Goal: Transaction & Acquisition: Purchase product/service

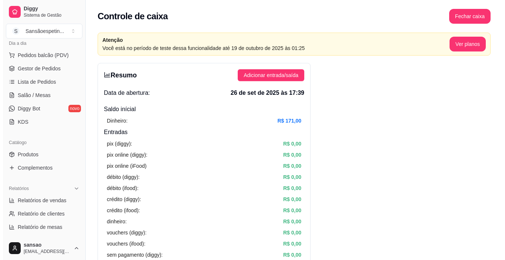
scroll to position [88, 0]
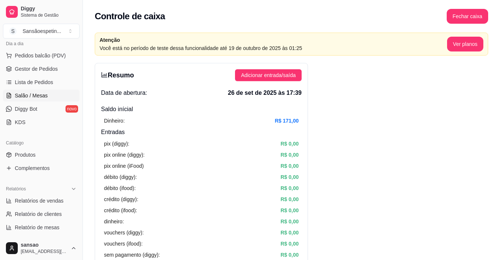
click at [37, 99] on span "Salão / Mesas" at bounding box center [31, 95] width 33 height 7
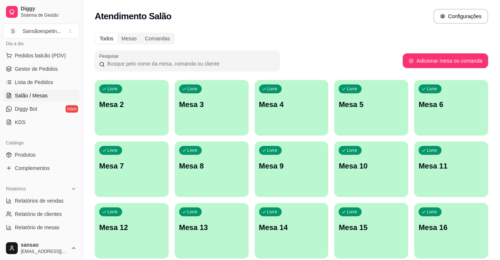
click at [153, 184] on div "Livre Mesa 7" at bounding box center [132, 164] width 74 height 47
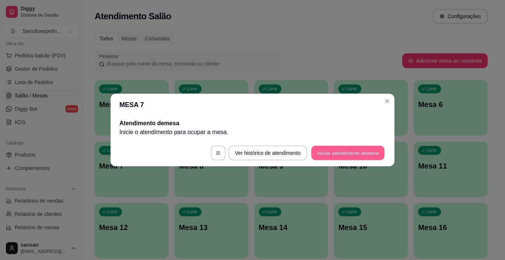
click at [342, 149] on button "Iniciar atendimento de mesa" at bounding box center [347, 153] width 73 height 14
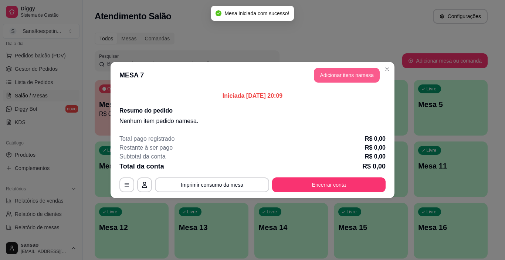
click at [329, 75] on button "Adicionar itens na mesa" at bounding box center [347, 75] width 66 height 15
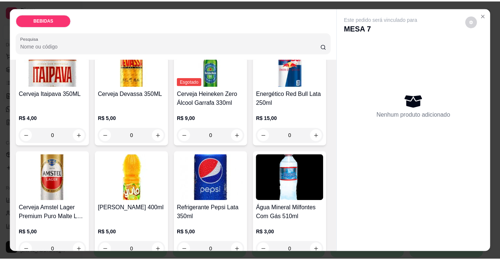
scroll to position [185, 0]
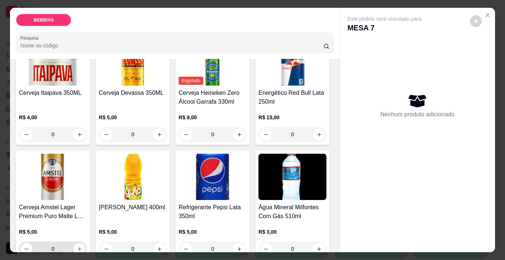
click at [82, 246] on icon "increase-product-quantity" at bounding box center [80, 249] width 6 height 6
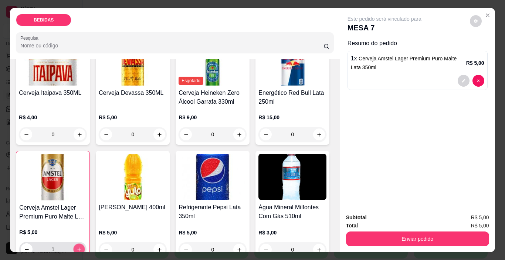
click at [82, 246] on icon "increase-product-quantity" at bounding box center [80, 249] width 6 height 6
type input "2"
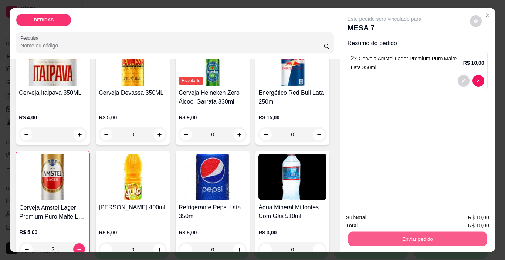
click at [397, 233] on button "Enviar pedido" at bounding box center [417, 239] width 139 height 14
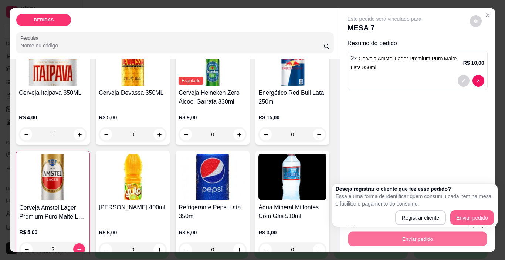
click at [467, 210] on button "Enviar pedido" at bounding box center [473, 217] width 44 height 15
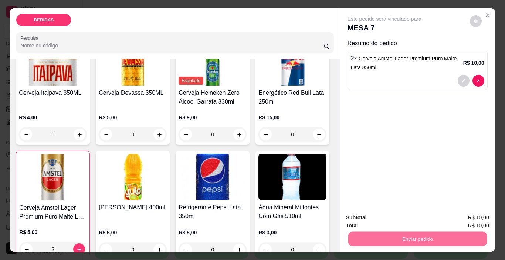
click at [485, 223] on button "Enviar pedido" at bounding box center [470, 218] width 42 height 14
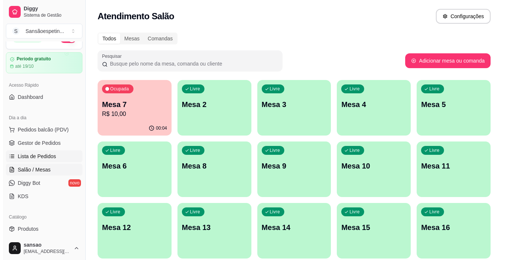
scroll to position [0, 0]
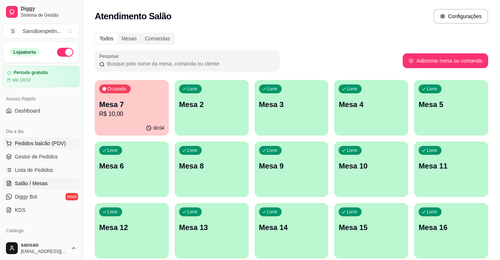
click at [41, 146] on span "Pedidos balcão (PDV)" at bounding box center [40, 142] width 51 height 7
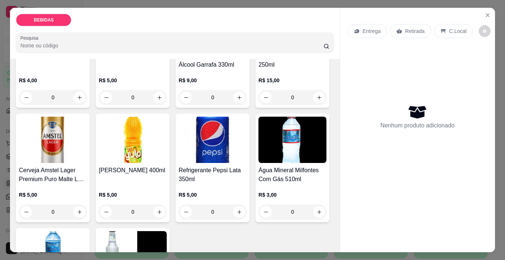
scroll to position [259, 0]
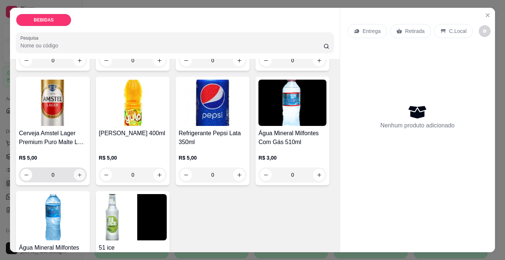
click at [81, 173] on icon "increase-product-quantity" at bounding box center [80, 175] width 4 height 4
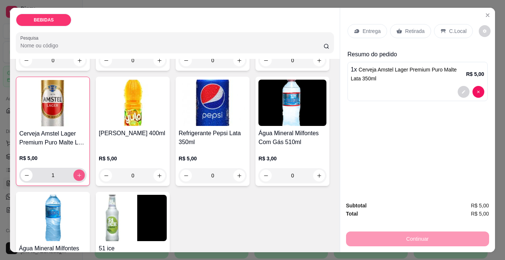
click at [82, 172] on icon "increase-product-quantity" at bounding box center [80, 175] width 6 height 6
type input "2"
click at [406, 29] on p "Retirada" at bounding box center [415, 30] width 20 height 7
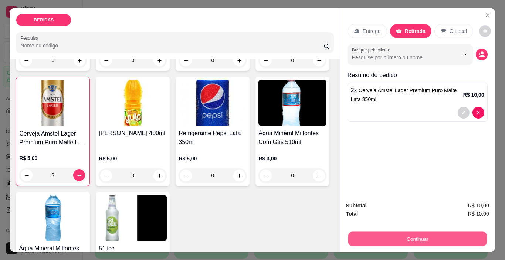
click at [423, 238] on button "Continuar" at bounding box center [417, 239] width 139 height 14
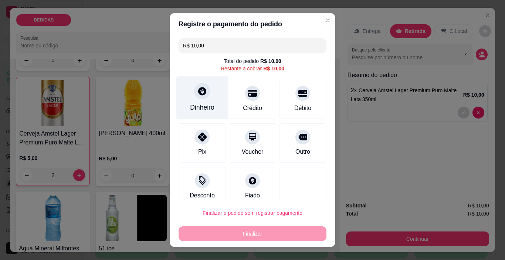
click at [202, 104] on div "Dinheiro" at bounding box center [202, 107] width 24 height 10
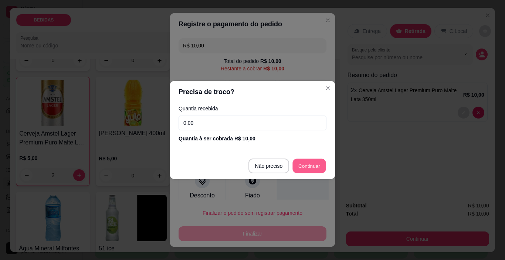
type input "R$ 0,00"
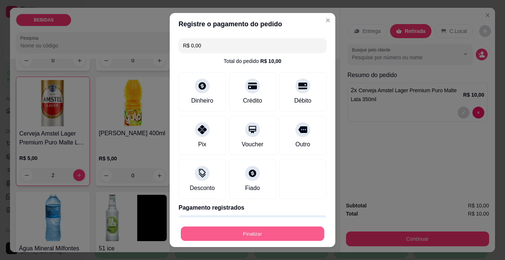
click at [295, 233] on button "Finalizar" at bounding box center [253, 233] width 144 height 14
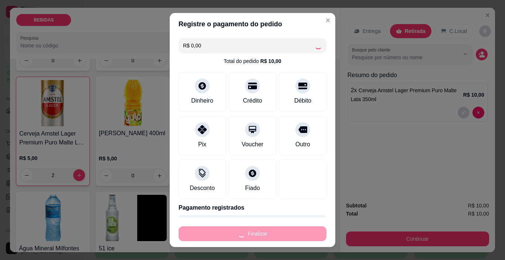
type input "0"
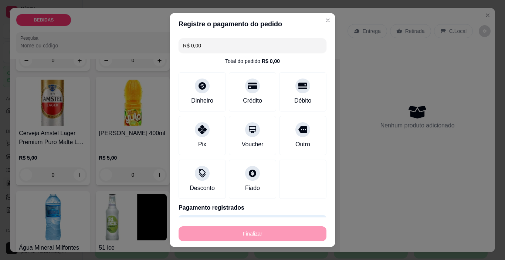
type input "-R$ 10,00"
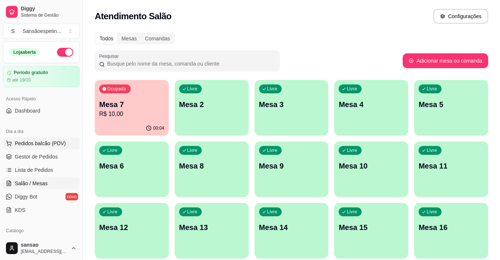
click at [45, 145] on span "Pedidos balcão (PDV)" at bounding box center [40, 142] width 51 height 7
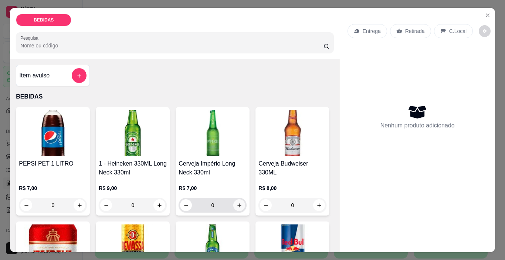
click at [237, 199] on button "increase-product-quantity" at bounding box center [239, 205] width 12 height 12
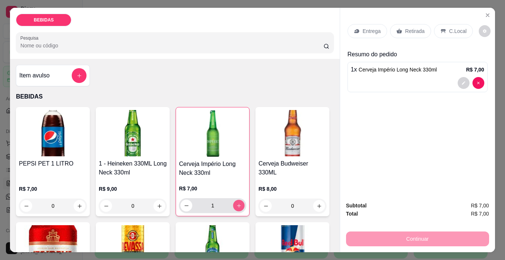
click at [237, 200] on button "increase-product-quantity" at bounding box center [238, 205] width 11 height 11
click at [237, 199] on button "increase-product-quantity" at bounding box center [239, 205] width 12 height 12
type input "3"
click at [398, 28] on icon at bounding box center [400, 30] width 6 height 5
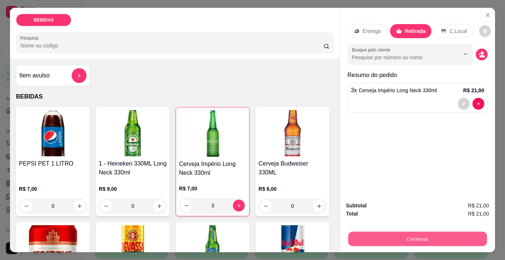
click at [438, 232] on button "Continuar" at bounding box center [417, 239] width 139 height 14
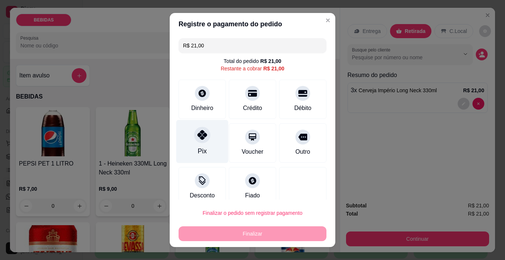
click at [202, 137] on icon at bounding box center [203, 135] width 10 height 10
type input "R$ 0,00"
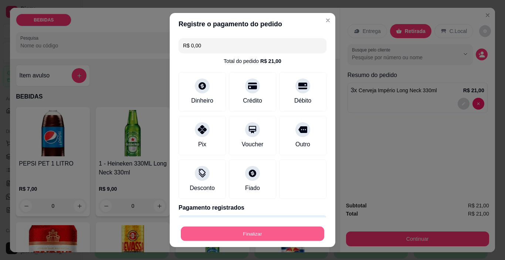
click at [229, 229] on button "Finalizar" at bounding box center [253, 233] width 144 height 14
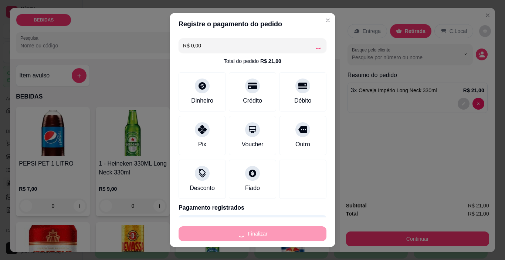
type input "0"
type input "-R$ 21,00"
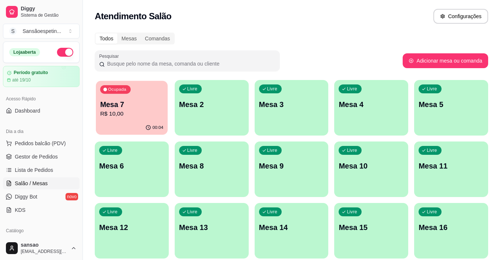
click at [139, 92] on div "Ocupada Mesa 7 R$ 10,00" at bounding box center [132, 101] width 72 height 40
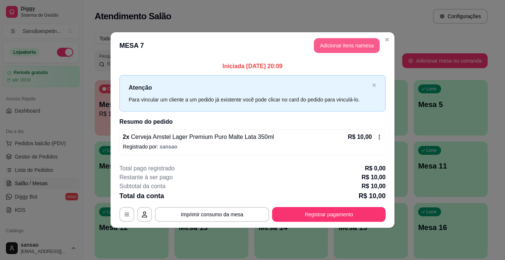
click at [342, 40] on button "Adicionar itens na mesa" at bounding box center [347, 45] width 66 height 15
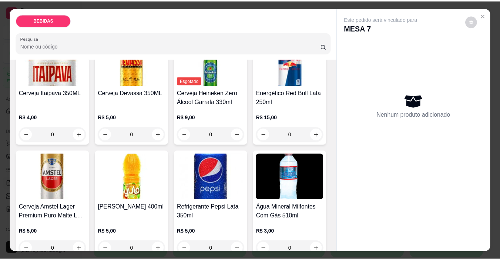
scroll to position [222, 0]
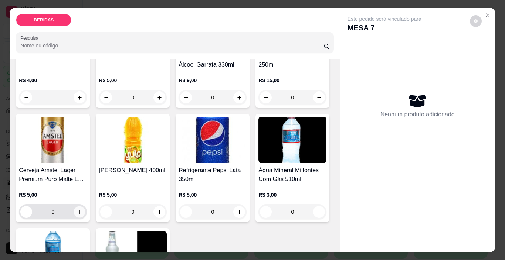
click at [82, 209] on icon "increase-product-quantity" at bounding box center [80, 212] width 6 height 6
type input "1"
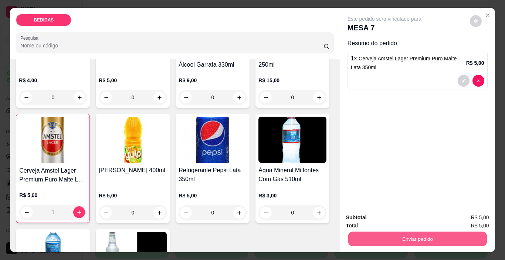
click at [379, 235] on button "Enviar pedido" at bounding box center [417, 239] width 139 height 14
click at [459, 213] on button "Enviar pedido" at bounding box center [470, 218] width 41 height 14
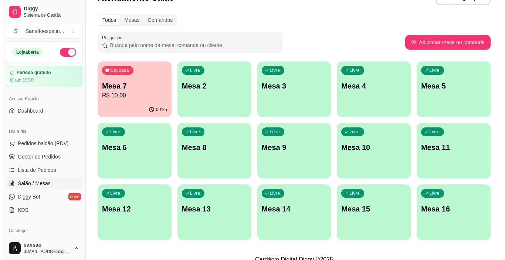
scroll to position [28, 0]
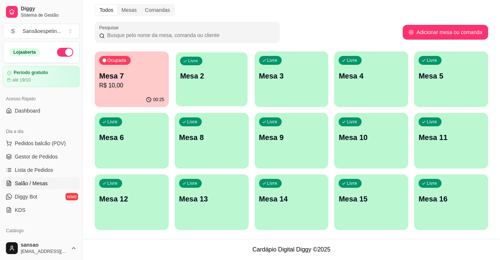
click at [219, 74] on p "Mesa 2" at bounding box center [211, 76] width 63 height 10
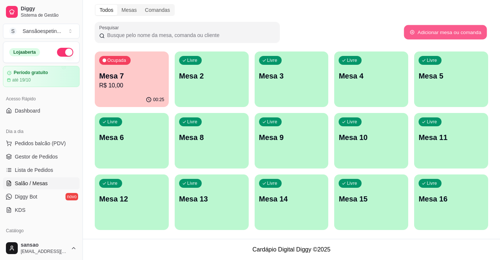
click at [425, 27] on button "Adicionar mesa ou comanda" at bounding box center [445, 32] width 83 height 14
select select "TABLE"
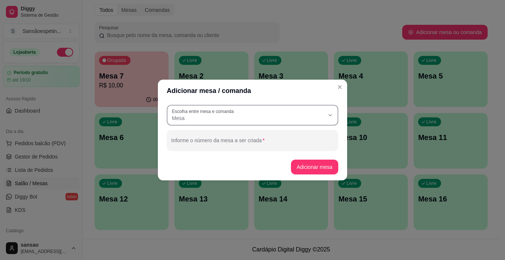
click at [218, 114] on label "Escolha entre mesa e comanda" at bounding box center [204, 111] width 64 height 6
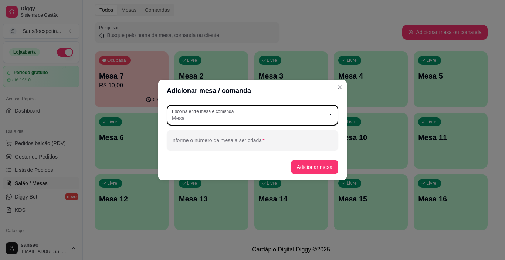
click at [287, 140] on li "Mesa" at bounding box center [252, 135] width 159 height 11
select select
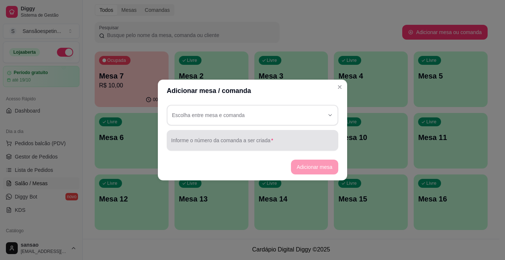
click at [280, 150] on div "Informe o número da comanda a ser criada" at bounding box center [253, 140] width 172 height 21
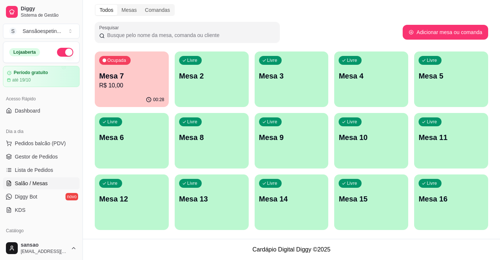
click at [236, 87] on div "Livre Mesa 2" at bounding box center [212, 74] width 74 height 47
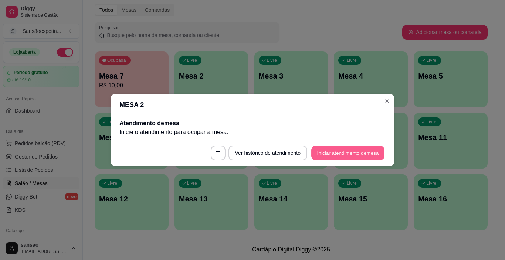
click at [377, 151] on button "Iniciar atendimento de mesa" at bounding box center [347, 153] width 73 height 14
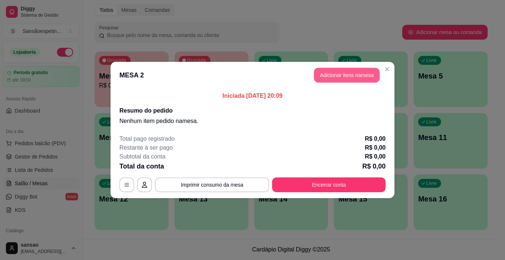
click at [343, 77] on button "Adicionar itens na mesa" at bounding box center [347, 75] width 66 height 15
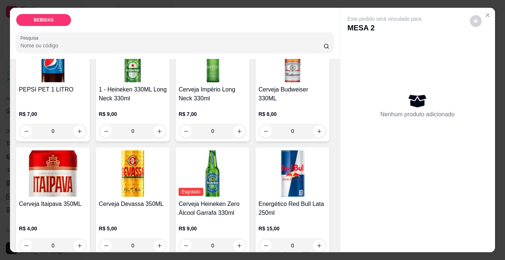
scroll to position [185, 0]
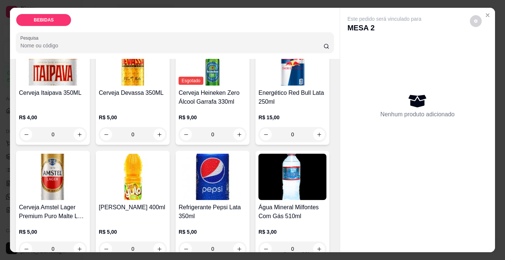
click at [317, 23] on icon "increase-product-quantity" at bounding box center [320, 20] width 6 height 6
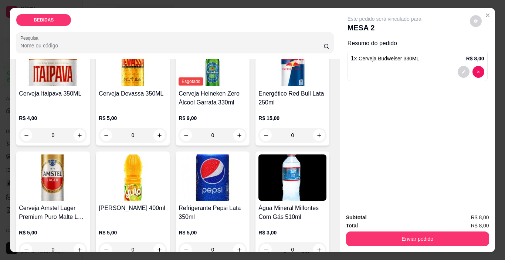
scroll to position [185, 0]
click at [316, 23] on icon "increase-product-quantity" at bounding box center [319, 20] width 6 height 6
type input "2"
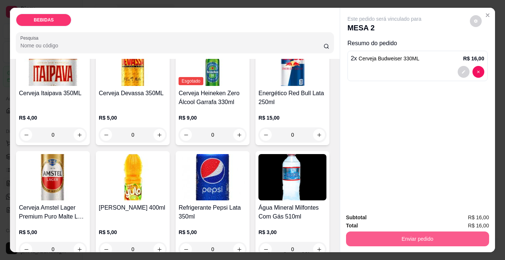
click at [393, 238] on button "Enviar pedido" at bounding box center [417, 238] width 143 height 15
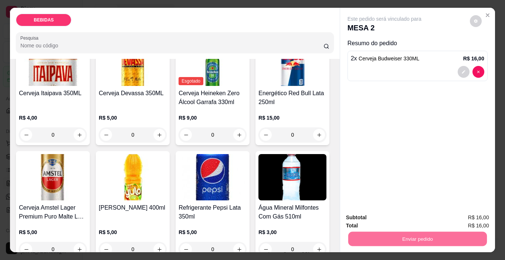
click at [475, 215] on button "Enviar pedido" at bounding box center [470, 217] width 41 height 14
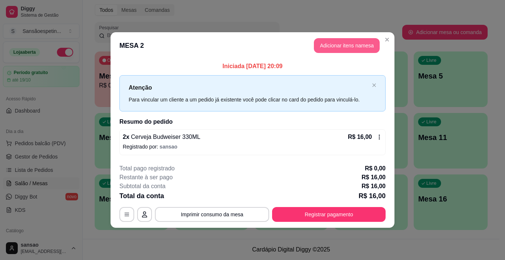
click at [333, 46] on button "Adicionar itens na mesa" at bounding box center [347, 45] width 66 height 15
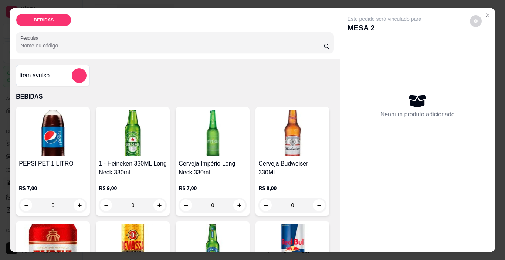
click at [30, 147] on img at bounding box center [53, 133] width 68 height 46
click at [485, 14] on icon "Close" at bounding box center [488, 15] width 6 height 6
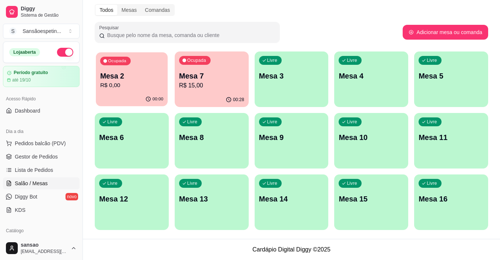
click at [152, 72] on p "Mesa 2" at bounding box center [131, 76] width 63 height 10
click at [139, 73] on p "Mesa 2" at bounding box center [131, 76] width 65 height 10
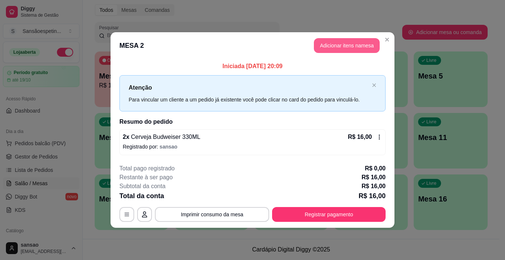
click at [344, 38] on button "Adicionar itens na mesa" at bounding box center [347, 45] width 66 height 15
click at [341, 43] on button "Adicionar itens na mesa" at bounding box center [347, 45] width 66 height 15
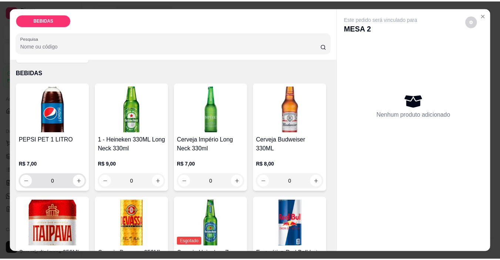
scroll to position [37, 0]
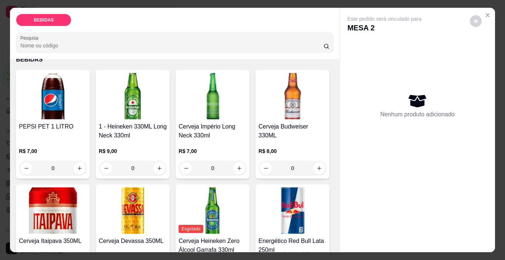
click at [259, 119] on img at bounding box center [293, 96] width 68 height 46
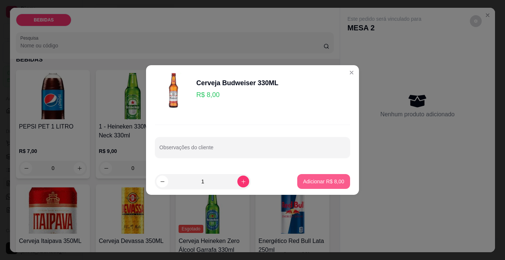
click at [316, 185] on button "Adicionar R$ 8,00" at bounding box center [323, 181] width 53 height 15
type input "1"
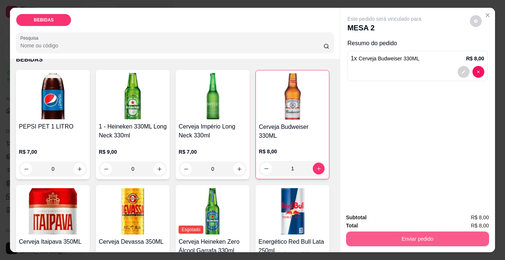
click at [393, 236] on button "Enviar pedido" at bounding box center [417, 238] width 143 height 15
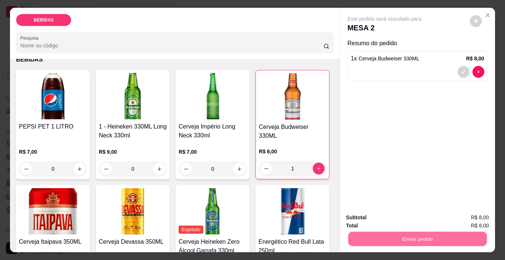
click at [475, 215] on button "Enviar pedido" at bounding box center [470, 217] width 42 height 14
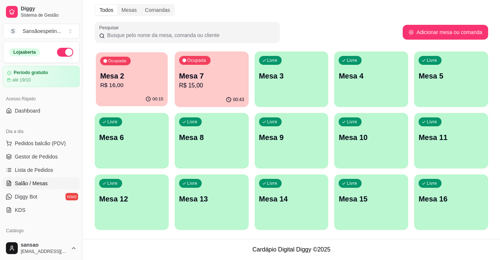
click at [139, 92] on div "00:15" at bounding box center [132, 99] width 72 height 14
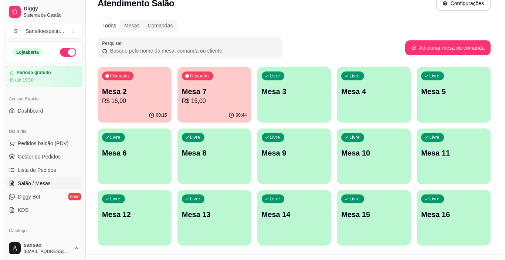
scroll to position [0, 0]
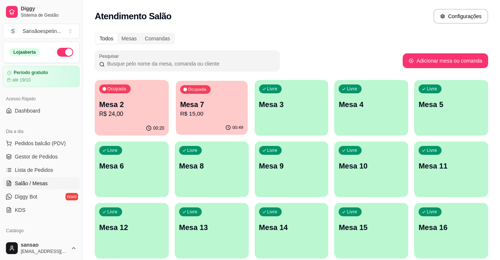
click at [227, 100] on p "Mesa 7" at bounding box center [211, 105] width 63 height 10
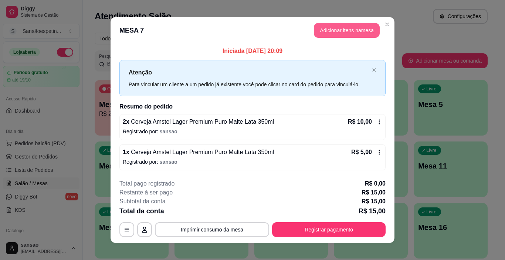
click at [362, 26] on button "Adicionar itens na mesa" at bounding box center [347, 30] width 66 height 15
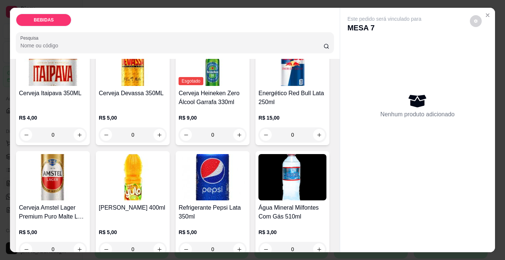
scroll to position [185, 0]
click at [82, 246] on icon "increase-product-quantity" at bounding box center [80, 249] width 6 height 6
type input "1"
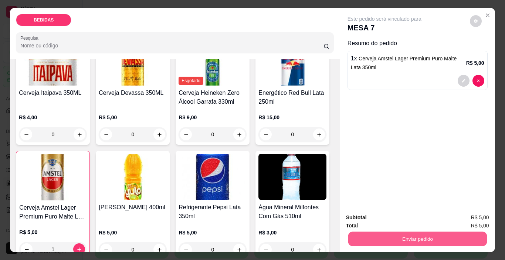
click at [371, 232] on button "Enviar pedido" at bounding box center [417, 239] width 139 height 14
click at [476, 211] on button "Enviar pedido" at bounding box center [470, 217] width 41 height 14
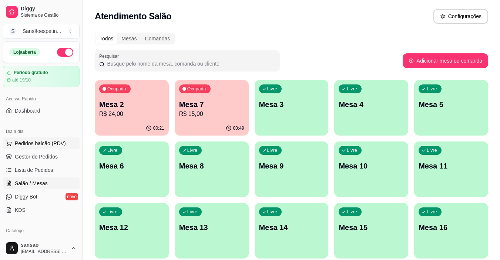
click at [66, 145] on button "Pedidos balcão (PDV)" at bounding box center [41, 143] width 77 height 12
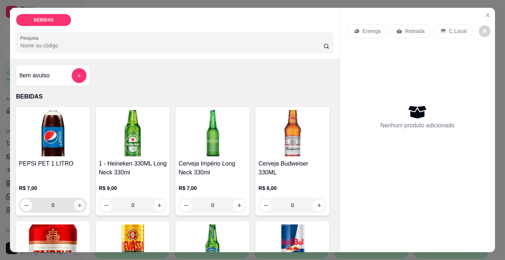
click at [80, 201] on button "increase-product-quantity" at bounding box center [79, 204] width 11 height 11
type input "1"
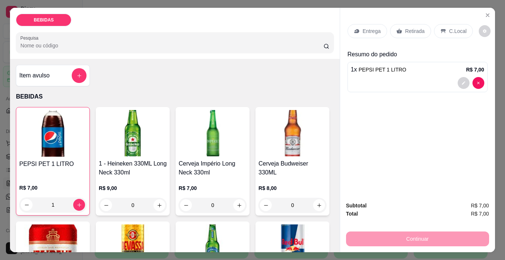
click at [413, 31] on p "Retirada" at bounding box center [415, 30] width 20 height 7
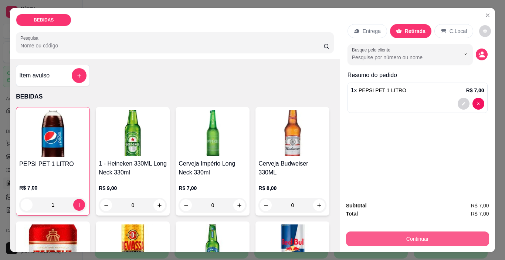
click at [400, 236] on button "Continuar" at bounding box center [417, 238] width 143 height 15
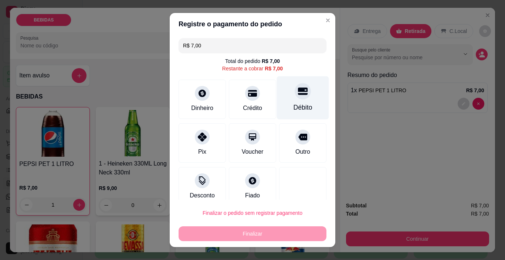
click at [294, 106] on div "Débito" at bounding box center [303, 107] width 19 height 10
type input "R$ 0,00"
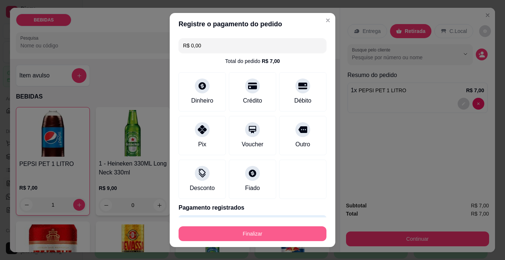
click at [304, 229] on button "Finalizar" at bounding box center [253, 233] width 148 height 15
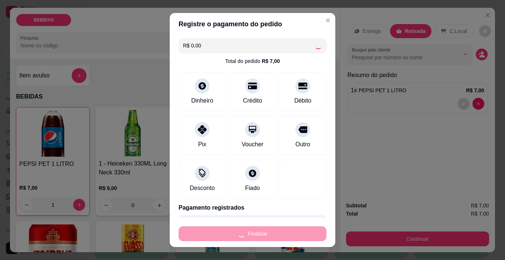
type input "0"
type input "-R$ 7,00"
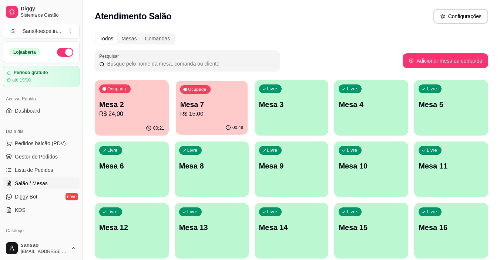
click at [182, 103] on p "Mesa 7" at bounding box center [211, 105] width 63 height 10
click at [138, 122] on div "00:21" at bounding box center [132, 128] width 72 height 14
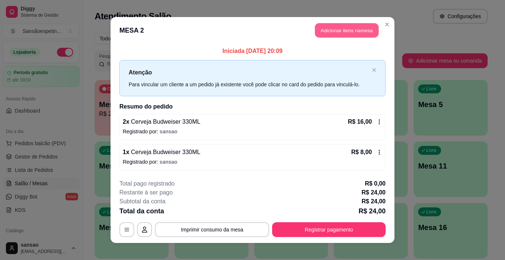
click at [325, 33] on button "Adicionar itens na mesa" at bounding box center [347, 30] width 64 height 14
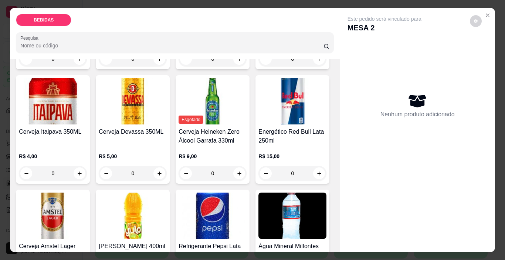
scroll to position [148, 0]
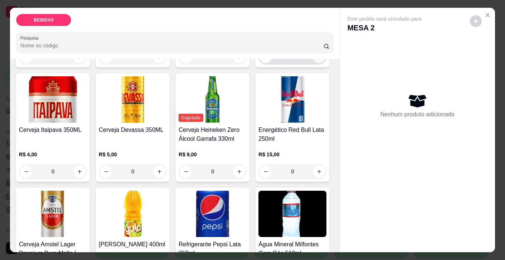
click at [317, 60] on icon "increase-product-quantity" at bounding box center [320, 57] width 6 height 6
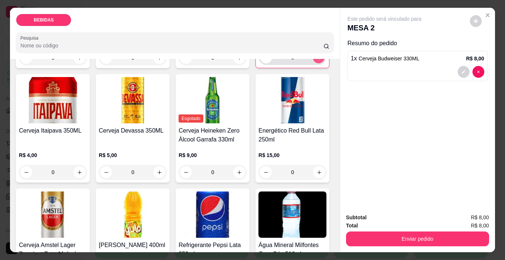
click at [316, 60] on icon "increase-product-quantity" at bounding box center [319, 58] width 6 height 6
type input "3"
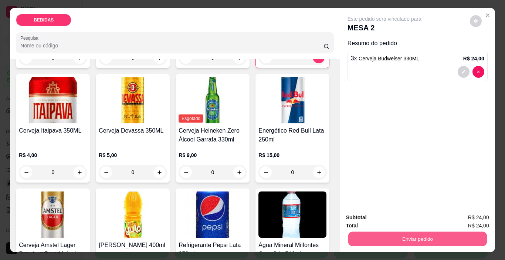
click at [367, 239] on button "Enviar pedido" at bounding box center [417, 239] width 139 height 14
click at [477, 221] on button "Enviar pedido" at bounding box center [470, 218] width 42 height 14
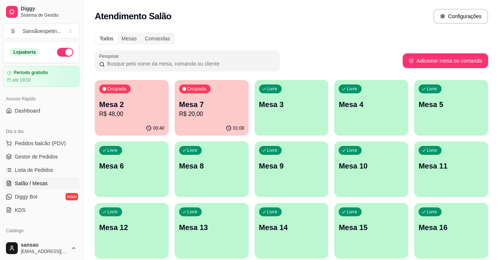
click at [197, 119] on div "Ocupada Mesa 7 R$ 20,00" at bounding box center [212, 100] width 74 height 41
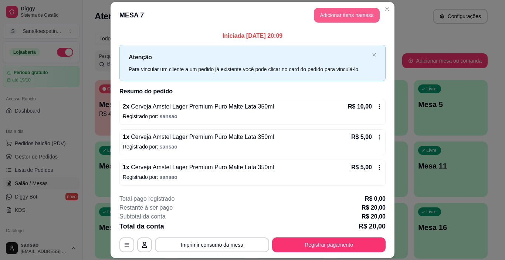
click at [344, 15] on button "Adicionar itens na mesa" at bounding box center [347, 15] width 66 height 15
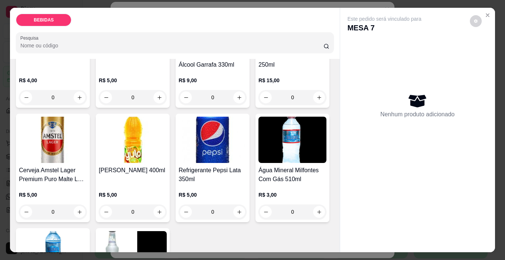
scroll to position [259, 0]
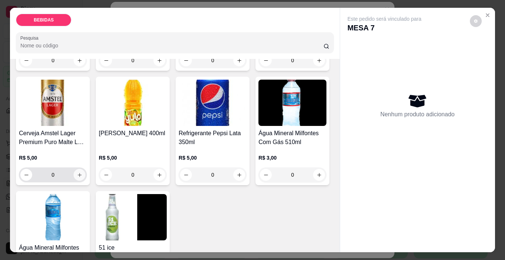
click at [82, 173] on icon "increase-product-quantity" at bounding box center [80, 175] width 4 height 4
type input "1"
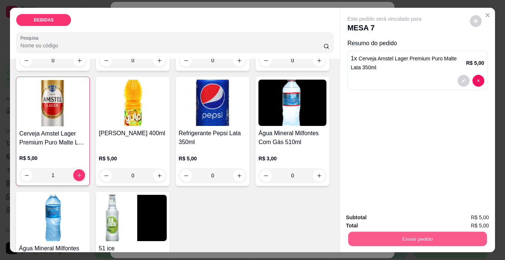
click at [366, 232] on button "Enviar pedido" at bounding box center [417, 239] width 139 height 14
click at [475, 218] on button "Enviar pedido" at bounding box center [472, 217] width 42 height 14
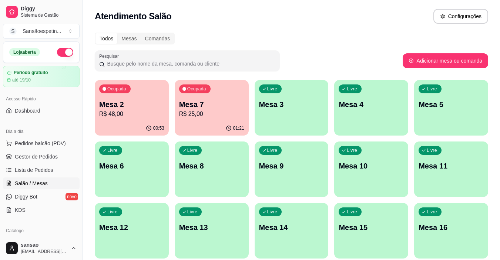
click at [114, 103] on p "Mesa 2" at bounding box center [131, 104] width 65 height 10
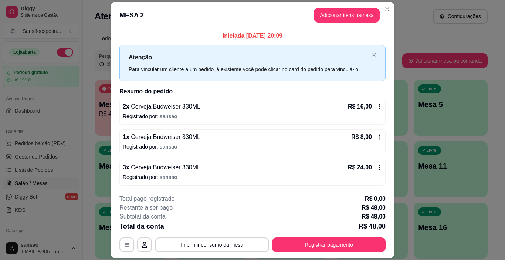
click at [378, 105] on icon at bounding box center [380, 107] width 6 height 6
click at [124, 242] on icon "button" at bounding box center [127, 245] width 6 height 6
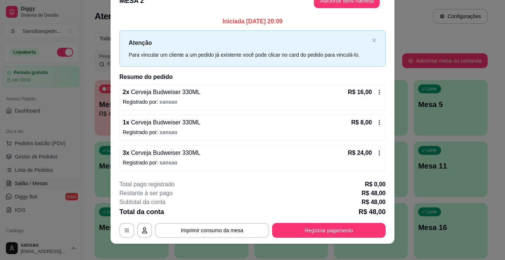
scroll to position [22, 0]
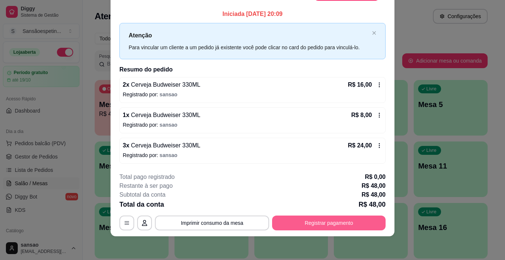
click at [353, 222] on button "Registrar pagamento" at bounding box center [329, 222] width 114 height 15
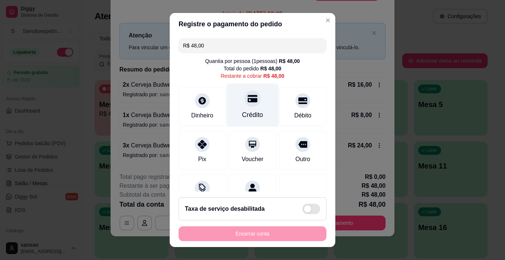
click at [249, 97] on icon at bounding box center [253, 99] width 10 height 10
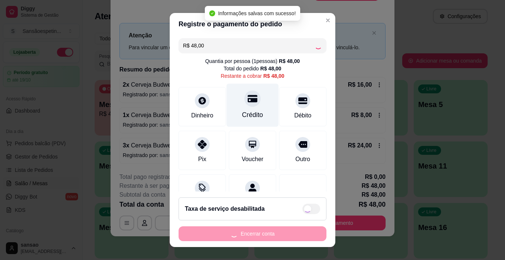
type input "R$ 0,00"
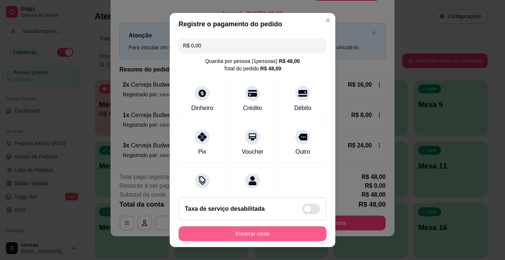
click at [249, 233] on button "Encerrar conta" at bounding box center [253, 233] width 148 height 15
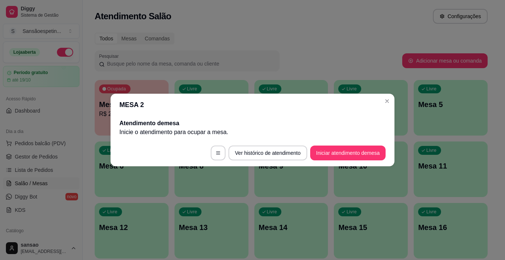
scroll to position [0, 0]
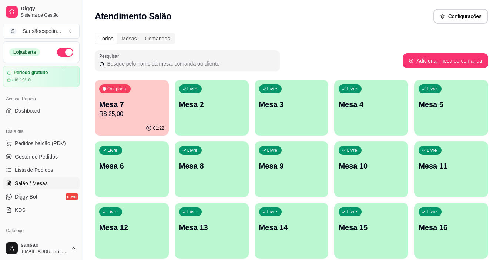
click at [129, 95] on div "Ocupada Mesa 7 R$ 25,00" at bounding box center [132, 100] width 74 height 41
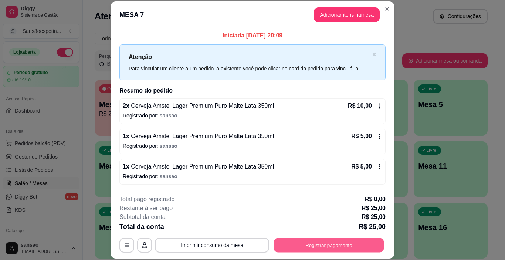
click at [326, 246] on button "Registrar pagamento" at bounding box center [329, 245] width 110 height 14
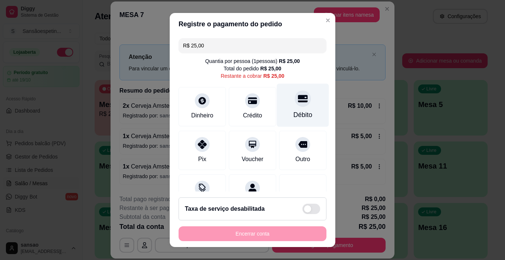
click at [294, 114] on div "Débito" at bounding box center [303, 115] width 19 height 10
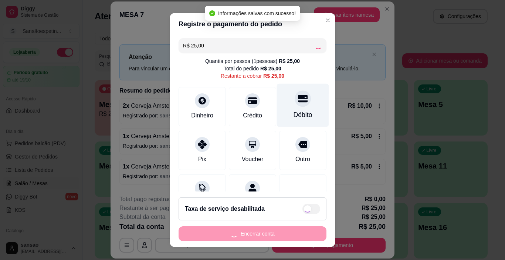
type input "R$ 0,00"
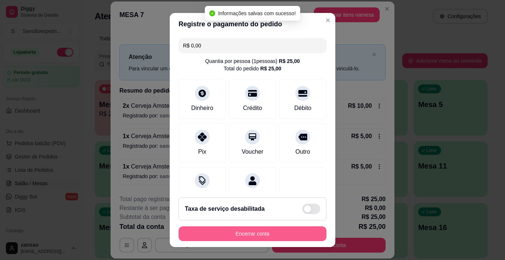
click at [276, 235] on button "Encerrar conta" at bounding box center [253, 233] width 148 height 15
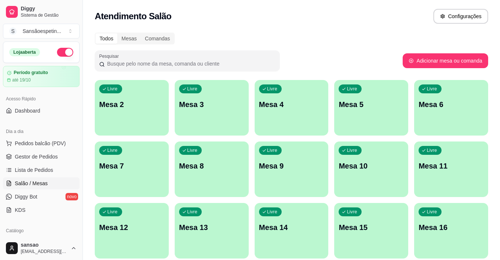
click at [257, 258] on div "Livre Mesa 2 Livre Mesa 3 Livre Mesa 4 Livre Mesa 5 Livre Mesa 6 Livre Mesa 7 L…" at bounding box center [291, 169] width 393 height 178
click at [48, 141] on span "Pedidos balcão (PDV)" at bounding box center [40, 142] width 51 height 7
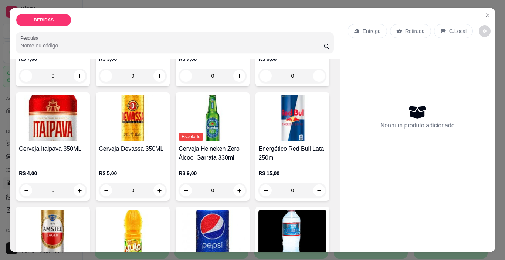
scroll to position [148, 0]
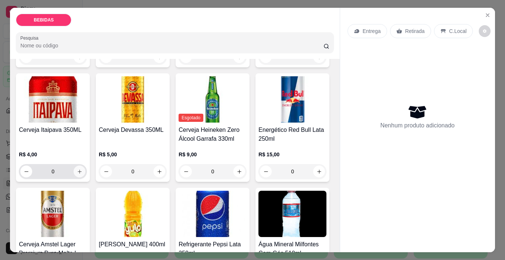
click at [82, 169] on icon "increase-product-quantity" at bounding box center [80, 172] width 6 height 6
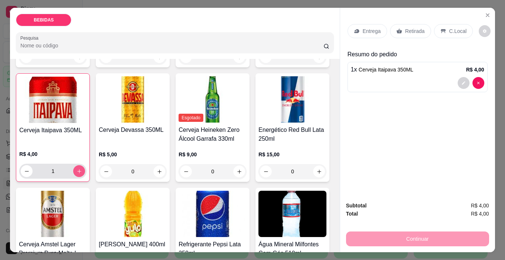
click at [82, 168] on icon "increase-product-quantity" at bounding box center [80, 171] width 6 height 6
type input "4"
click at [408, 29] on p "Retirada" at bounding box center [415, 30] width 20 height 7
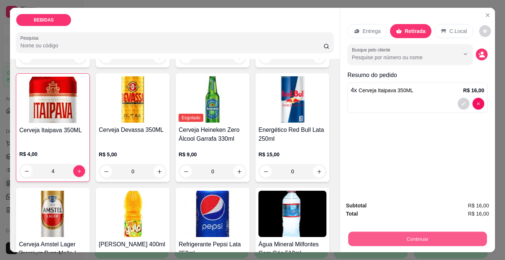
click at [411, 238] on button "Continuar" at bounding box center [417, 239] width 139 height 14
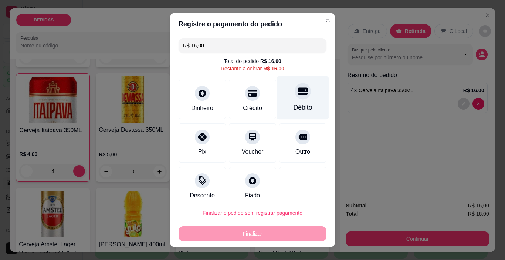
click at [294, 103] on div "Débito" at bounding box center [303, 107] width 19 height 10
type input "R$ 0,00"
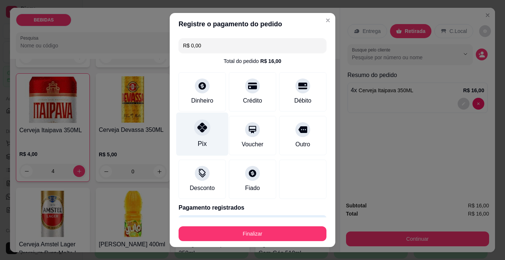
click at [201, 136] on div "Pix" at bounding box center [202, 133] width 52 height 43
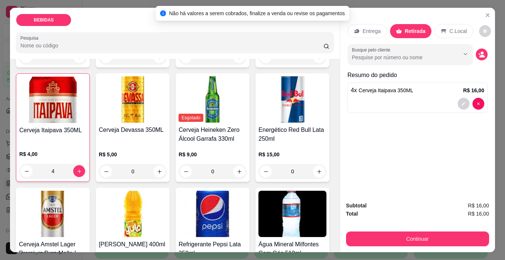
click at [405, 29] on p "Retirada" at bounding box center [415, 30] width 21 height 7
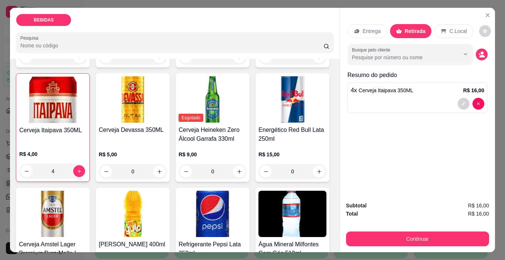
click at [405, 29] on p "Retirada" at bounding box center [415, 30] width 21 height 7
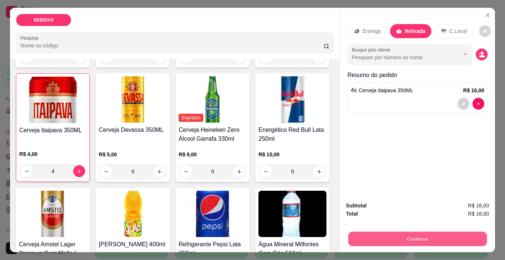
click at [412, 234] on button "Continuar" at bounding box center [417, 239] width 139 height 14
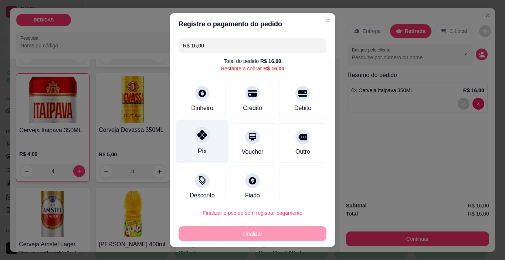
click at [198, 148] on div "Pix" at bounding box center [202, 151] width 9 height 10
type input "R$ 0,00"
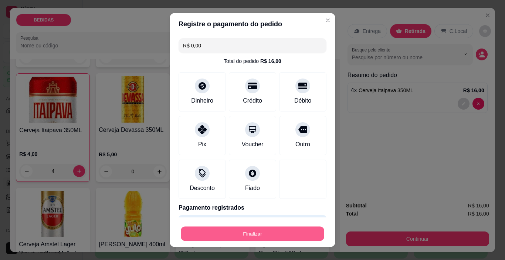
click at [249, 232] on button "Finalizar" at bounding box center [253, 233] width 144 height 14
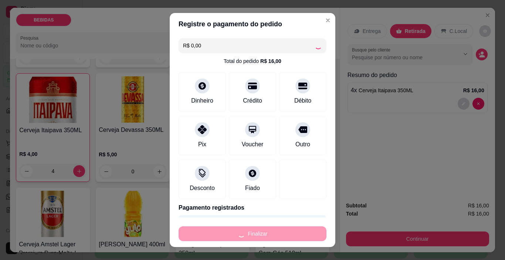
type input "0"
type input "-R$ 16,00"
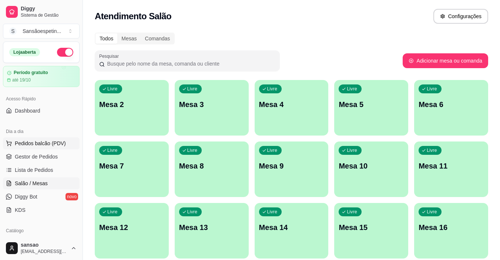
click at [36, 139] on button "Pedidos balcão (PDV)" at bounding box center [41, 143] width 77 height 12
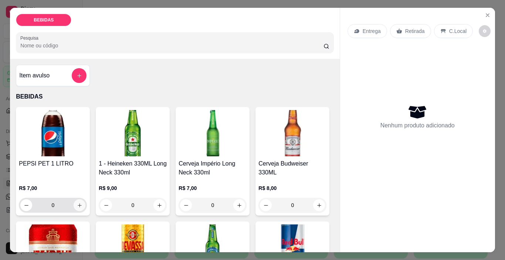
click at [75, 207] on button "increase-product-quantity" at bounding box center [80, 205] width 12 height 12
type input "1"
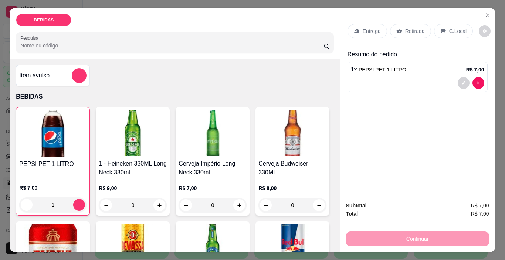
click at [416, 27] on p "Retirada" at bounding box center [415, 30] width 20 height 7
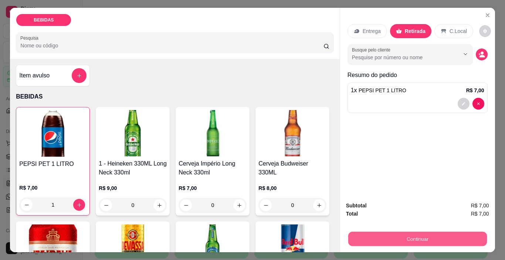
click at [385, 237] on button "Continuar" at bounding box center [417, 239] width 139 height 14
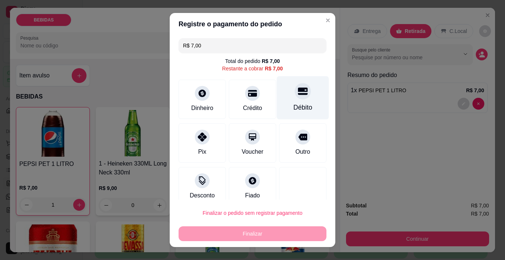
click at [300, 93] on div "Débito" at bounding box center [303, 97] width 52 height 43
type input "R$ 0,00"
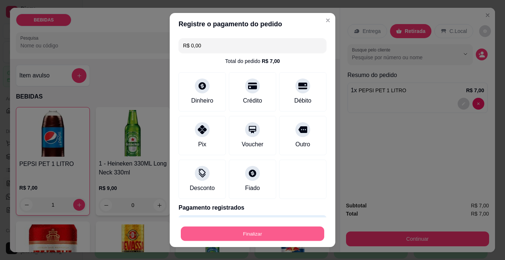
click at [272, 231] on button "Finalizar" at bounding box center [253, 233] width 144 height 14
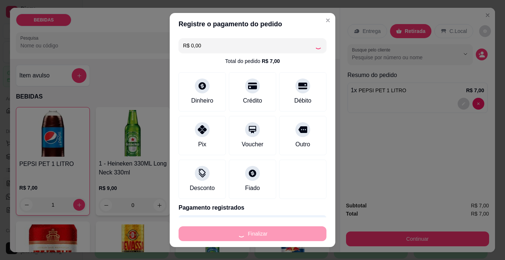
type input "0"
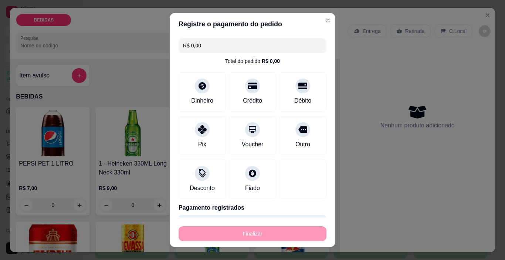
type input "-R$ 7,00"
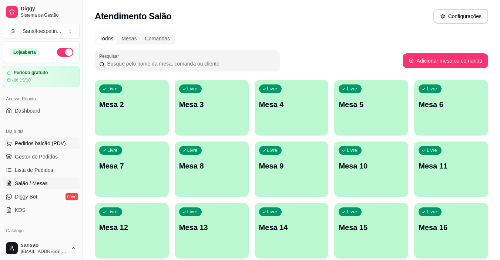
click at [65, 142] on button "Pedidos balcão (PDV)" at bounding box center [41, 143] width 77 height 12
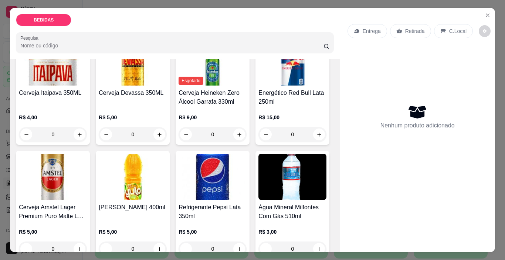
scroll to position [222, 0]
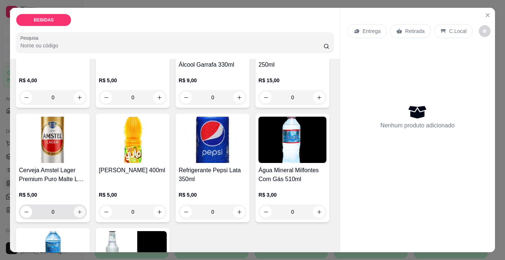
click at [82, 209] on icon "increase-product-quantity" at bounding box center [80, 212] width 6 height 6
type input "1"
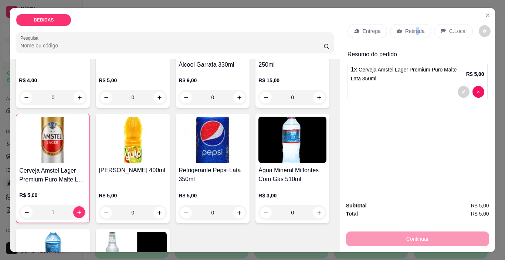
click at [414, 27] on p "Retirada" at bounding box center [415, 30] width 20 height 7
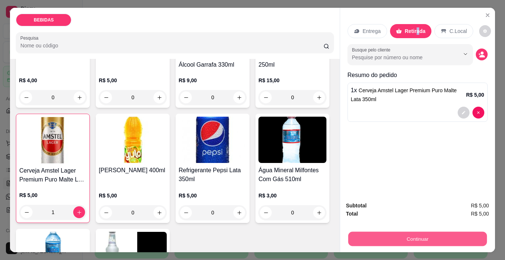
click at [376, 232] on button "Continuar" at bounding box center [417, 239] width 139 height 14
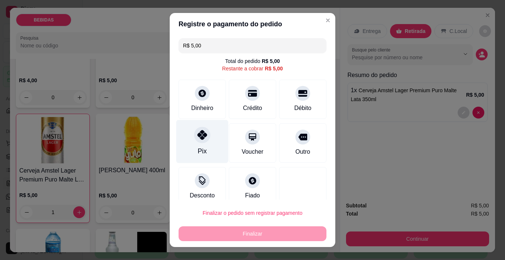
click at [203, 135] on icon at bounding box center [203, 135] width 10 height 10
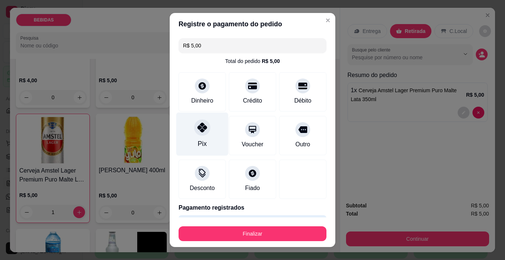
type input "R$ 0,00"
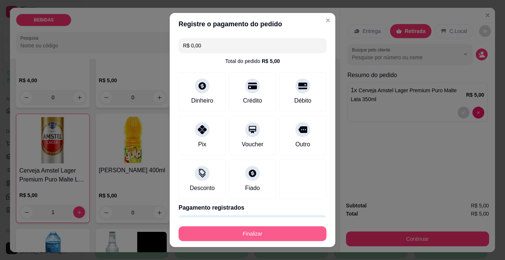
click at [265, 234] on button "Finalizar" at bounding box center [253, 233] width 148 height 15
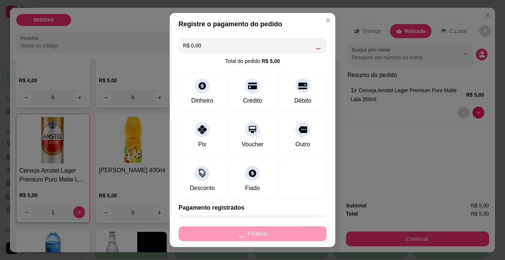
type input "0"
type input "-R$ 5,00"
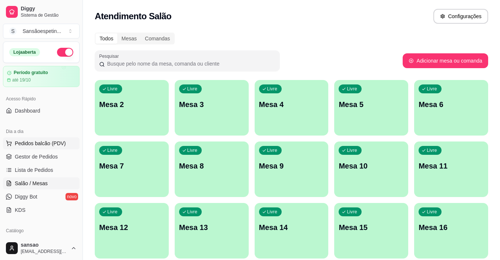
click at [42, 140] on span "Pedidos balcão (PDV)" at bounding box center [40, 142] width 51 height 7
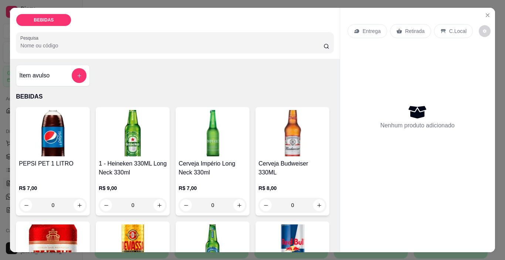
click at [28, 118] on img at bounding box center [53, 133] width 68 height 46
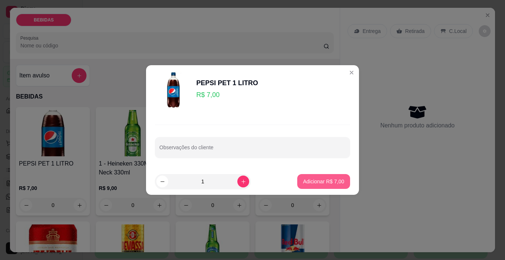
click at [336, 183] on p "Adicionar R$ 7,00" at bounding box center [323, 181] width 41 height 7
type input "1"
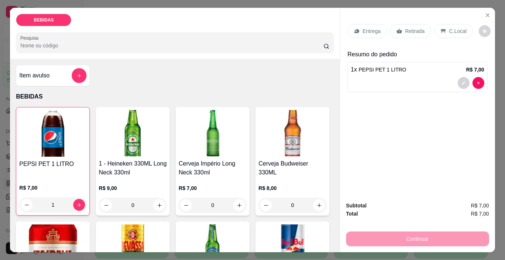
click at [416, 27] on p "Retirada" at bounding box center [415, 30] width 20 height 7
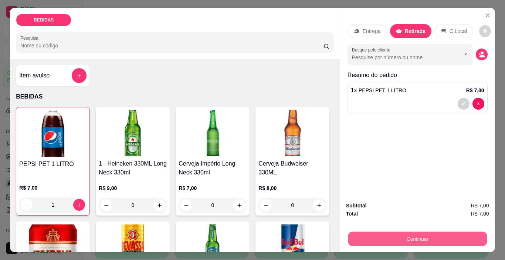
click at [417, 238] on button "Continuar" at bounding box center [417, 239] width 139 height 14
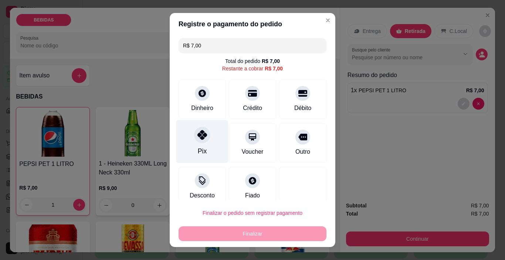
click at [198, 139] on icon at bounding box center [203, 135] width 10 height 10
type input "R$ 0,00"
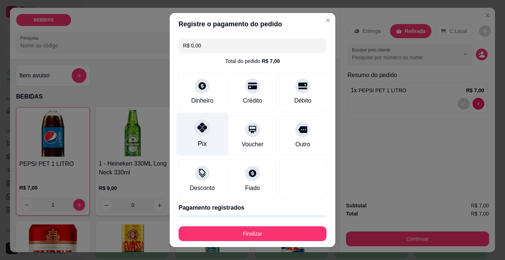
click at [201, 129] on icon at bounding box center [203, 127] width 10 height 10
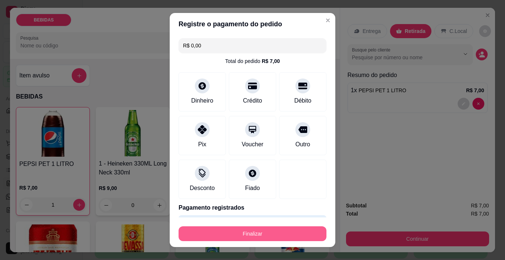
click at [243, 232] on button "Finalizar" at bounding box center [253, 233] width 148 height 15
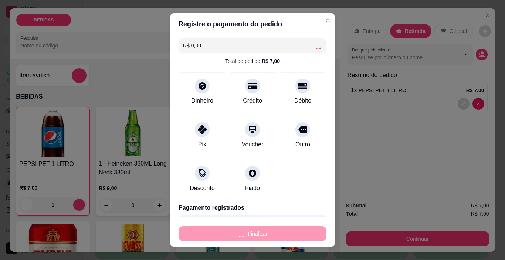
type input "0"
type input "-R$ 7,00"
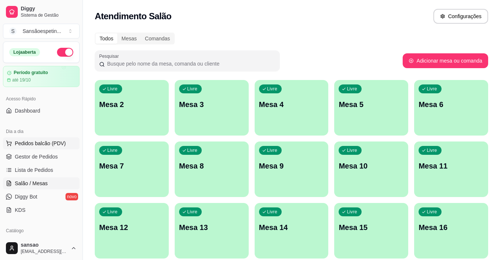
click at [62, 141] on span "Pedidos balcão (PDV)" at bounding box center [40, 142] width 51 height 7
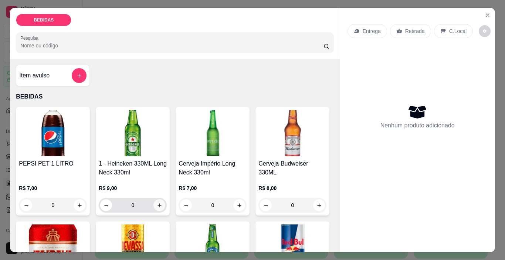
click at [159, 202] on icon "increase-product-quantity" at bounding box center [160, 205] width 6 height 6
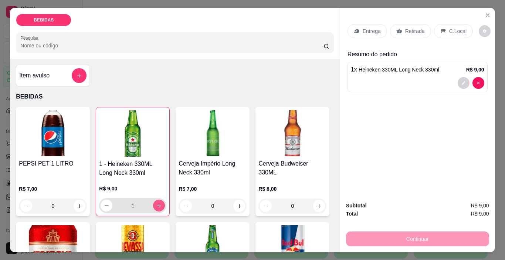
click at [159, 203] on icon "increase-product-quantity" at bounding box center [159, 206] width 6 height 6
type input "2"
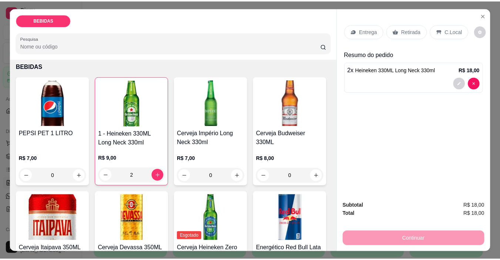
scroll to position [74, 0]
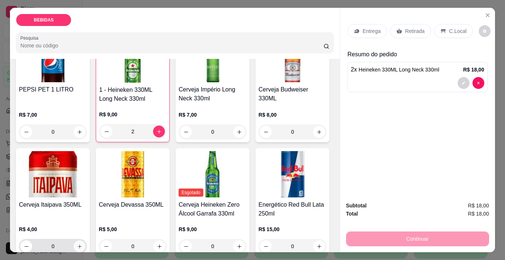
click at [85, 240] on button "increase-product-quantity" at bounding box center [80, 246] width 12 height 12
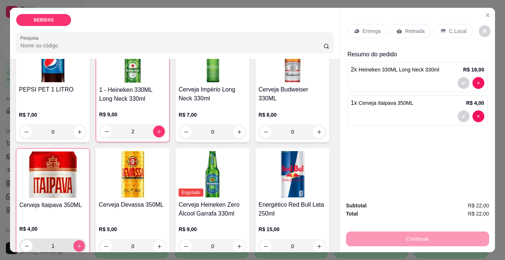
click at [85, 240] on button "increase-product-quantity" at bounding box center [79, 245] width 11 height 11
type input "2"
click at [414, 30] on p "Retirada" at bounding box center [415, 30] width 20 height 7
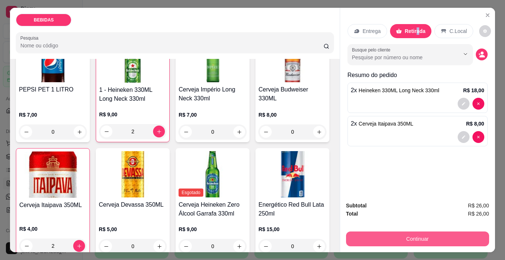
click at [405, 238] on button "Continuar" at bounding box center [417, 238] width 143 height 15
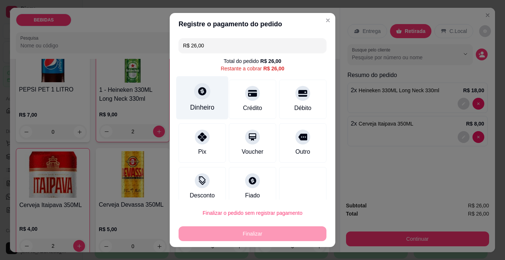
click at [195, 106] on div "Dinheiro" at bounding box center [202, 107] width 24 height 10
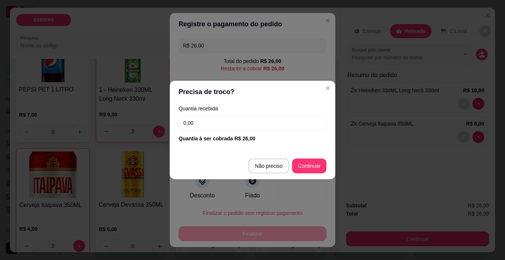
click at [219, 122] on input "0,00" at bounding box center [253, 122] width 148 height 15
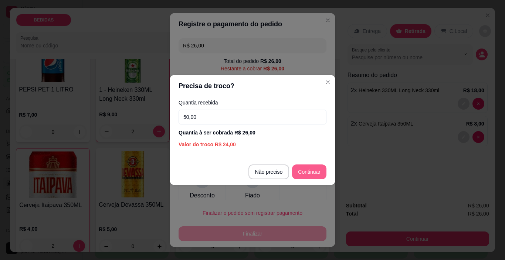
type input "50,00"
type input "R$ 0,00"
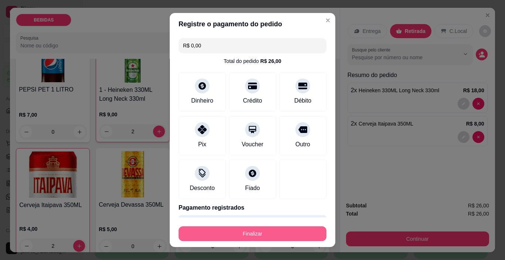
click at [249, 235] on button "Finalizar" at bounding box center [253, 233] width 148 height 15
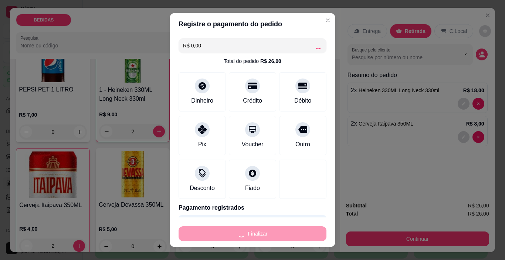
type input "0"
type input "-R$ 26,00"
